Goal: Information Seeking & Learning: Learn about a topic

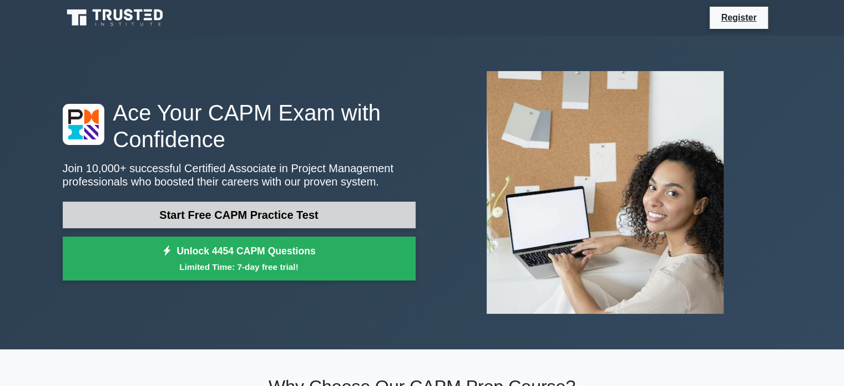
click at [261, 219] on link "Start Free CAPM Practice Test" at bounding box center [239, 214] width 353 height 27
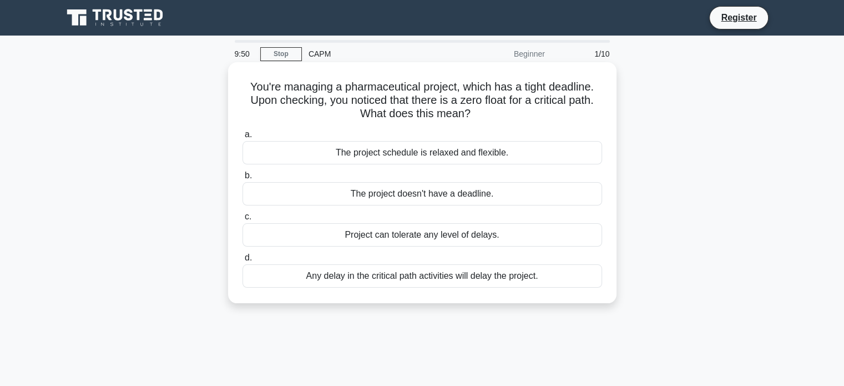
click at [427, 207] on div "a. The project schedule is relaxed and flexible. b. The project doesn't have a …" at bounding box center [422, 207] width 373 height 164
click at [431, 200] on div "The project doesn't have a deadline." at bounding box center [422, 193] width 360 height 23
click at [242, 179] on input "b. The project doesn't have a deadline." at bounding box center [242, 175] width 0 height 7
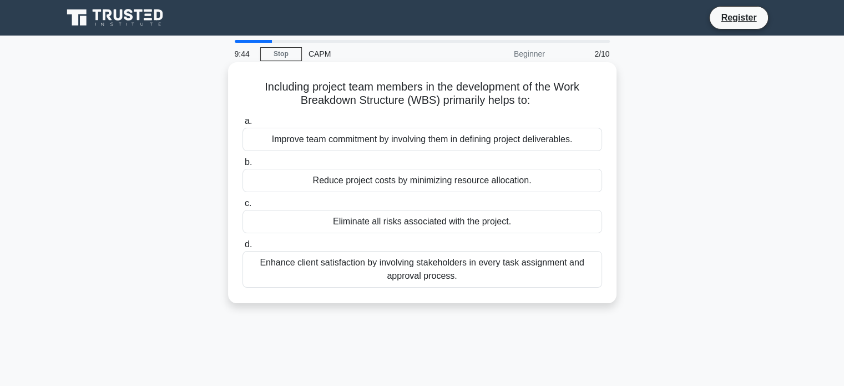
click at [438, 193] on div "a. Improve team commitment by involving them in defining project deliverables. …" at bounding box center [422, 201] width 373 height 178
click at [415, 186] on div "Reduce project costs by minimizing resource allocation." at bounding box center [422, 180] width 360 height 23
click at [242, 166] on input "b. Reduce project costs by minimizing resource allocation." at bounding box center [242, 162] width 0 height 7
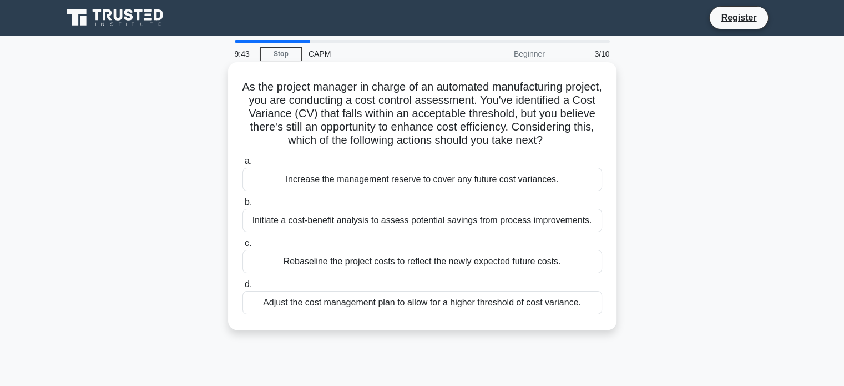
click at [391, 215] on label "b. Initiate a cost-benefit analysis to assess potential savings from process im…" at bounding box center [422, 213] width 360 height 37
click at [242, 206] on input "b. Initiate a cost-benefit analysis to assess potential savings from process im…" at bounding box center [242, 202] width 0 height 7
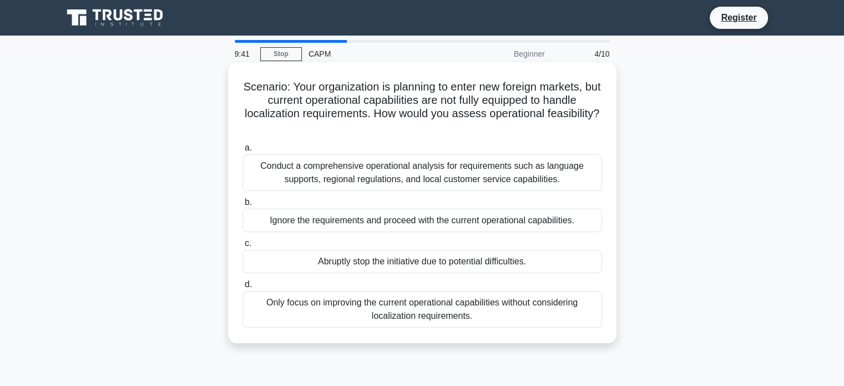
click at [382, 213] on div "Ignore the requirements and proceed with the current operational capabilities." at bounding box center [422, 220] width 360 height 23
click at [242, 206] on input "b. Ignore the requirements and proceed with the current operational capabilitie…" at bounding box center [242, 202] width 0 height 7
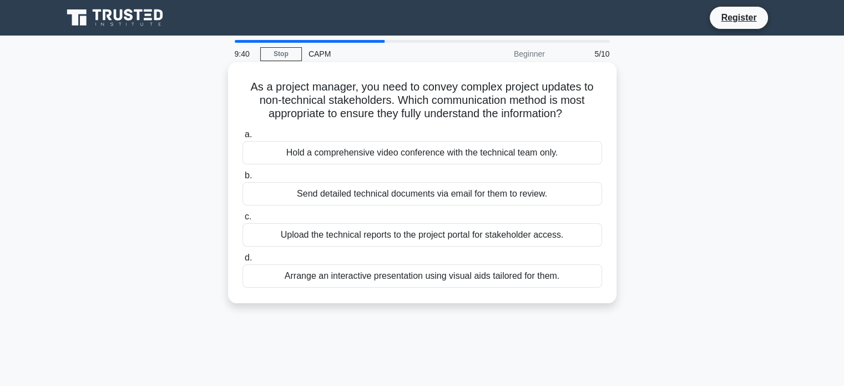
click at [380, 194] on div "Send detailed technical documents via email for them to review." at bounding box center [422, 193] width 360 height 23
click at [242, 179] on input "b. Send detailed technical documents via email for them to review." at bounding box center [242, 175] width 0 height 7
